Goal: Information Seeking & Learning: Obtain resource

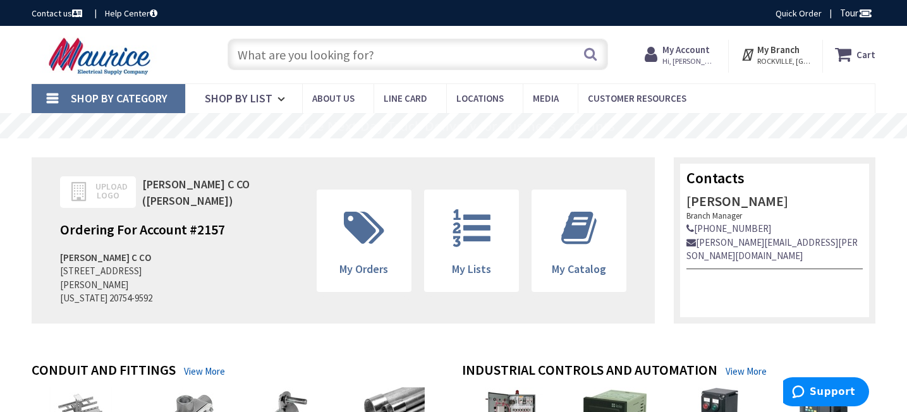
click at [514, 57] on input "text" at bounding box center [418, 55] width 380 height 32
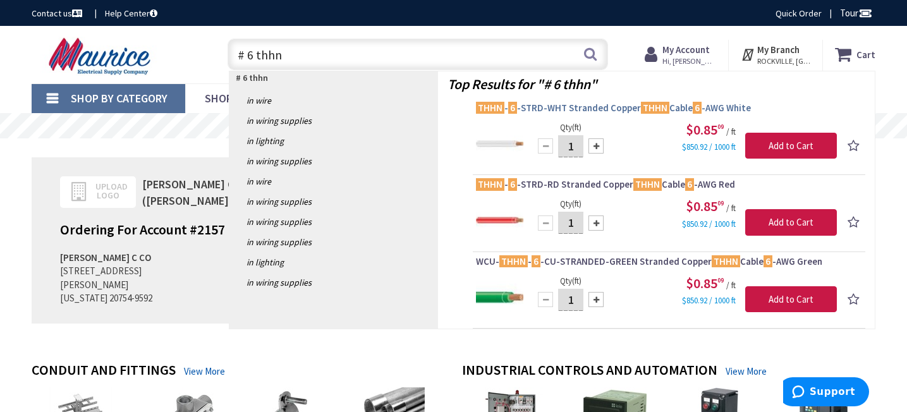
type input "# 6 thhn"
click at [595, 107] on span "THHN - 6 -STRD-WHT Stranded Copper THHN Cable 6 -AWG White" at bounding box center [669, 108] width 386 height 13
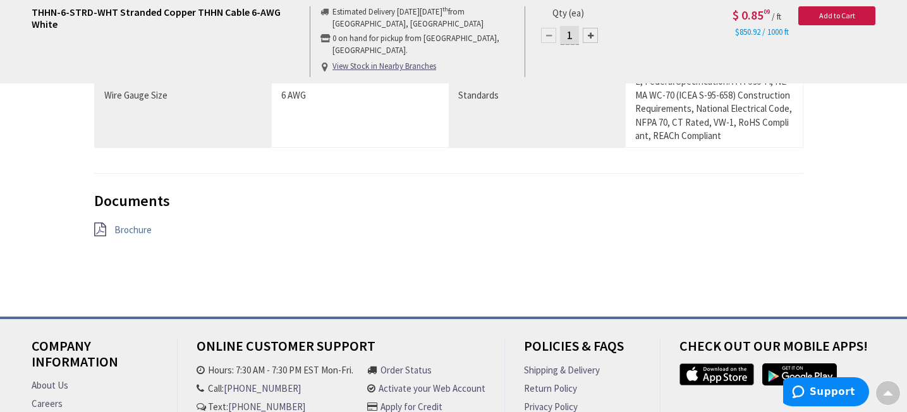
click at [135, 224] on span "Brochure" at bounding box center [132, 230] width 37 height 12
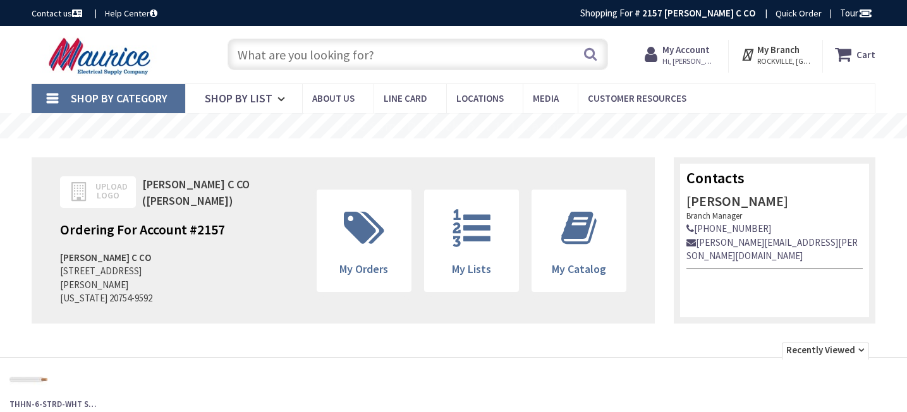
click at [463, 49] on input "text" at bounding box center [418, 55] width 380 height 32
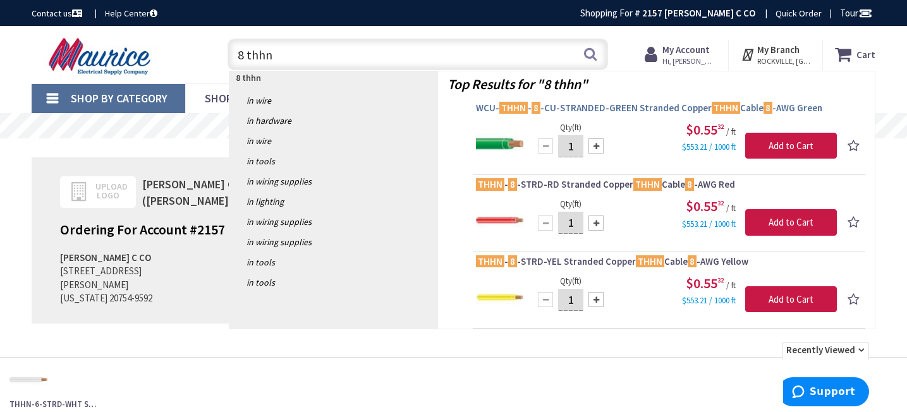
type input "8 thhn"
click at [573, 106] on span "WCU- THHN - 8 -CU-STRANDED-GREEN Stranded Copper THHN Cable 8 -AWG Green" at bounding box center [669, 108] width 386 height 13
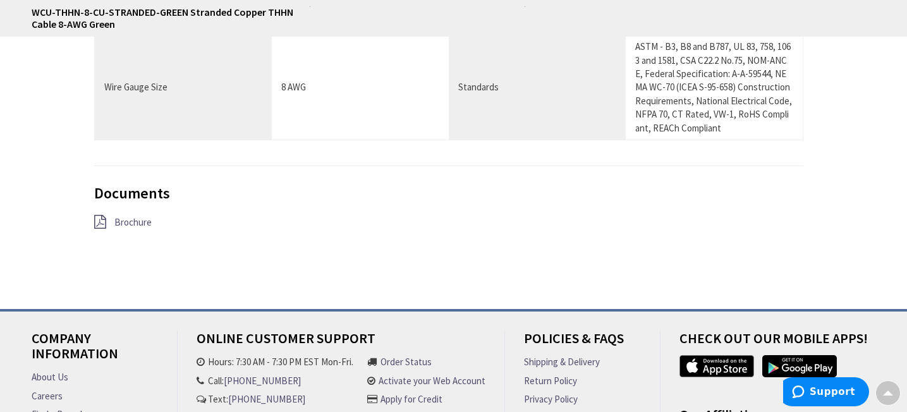
scroll to position [945, 0]
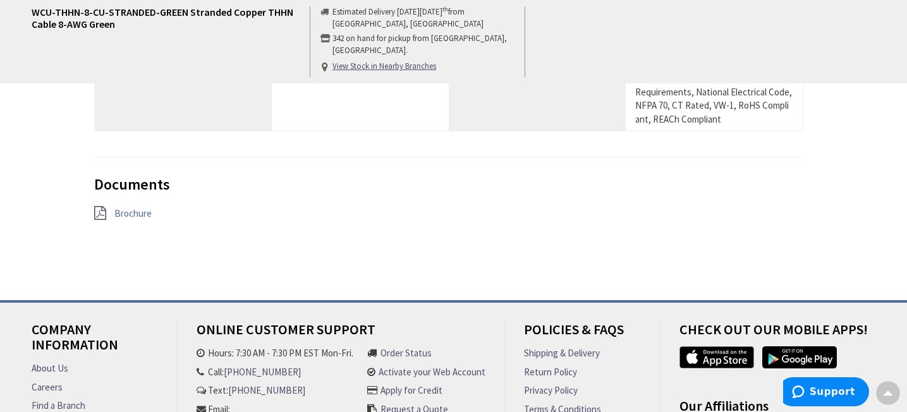
click at [133, 207] on span "Brochure" at bounding box center [132, 213] width 37 height 12
